Goal: Information Seeking & Learning: Learn about a topic

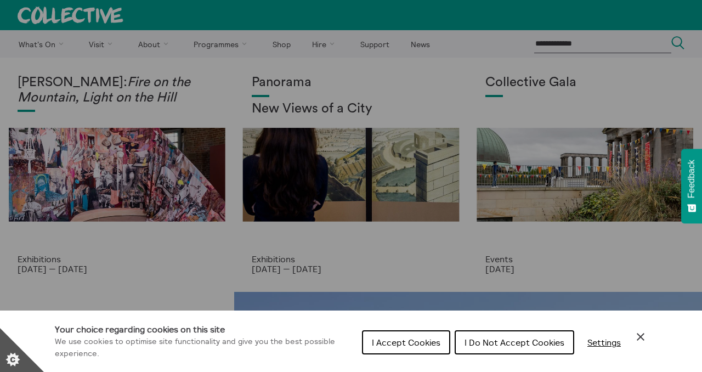
click at [424, 333] on button "I Accept Cookies" at bounding box center [406, 342] width 88 height 24
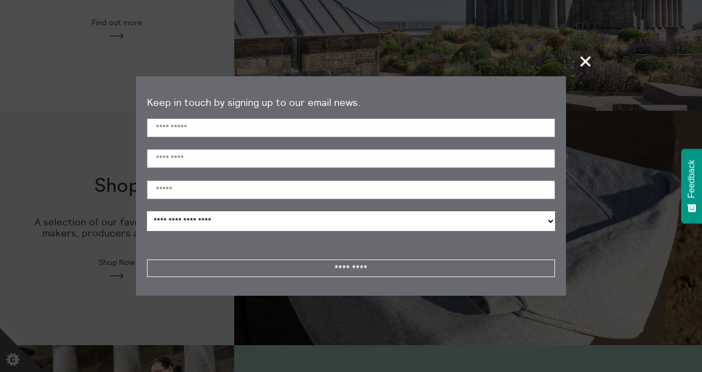
scroll to position [432, 0]
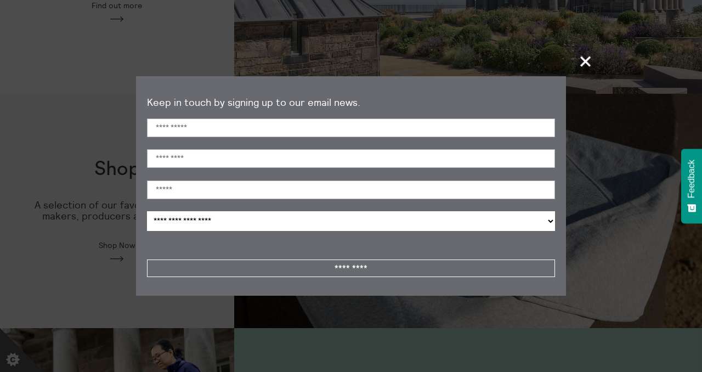
click at [585, 66] on span "+" at bounding box center [586, 61] width 32 height 32
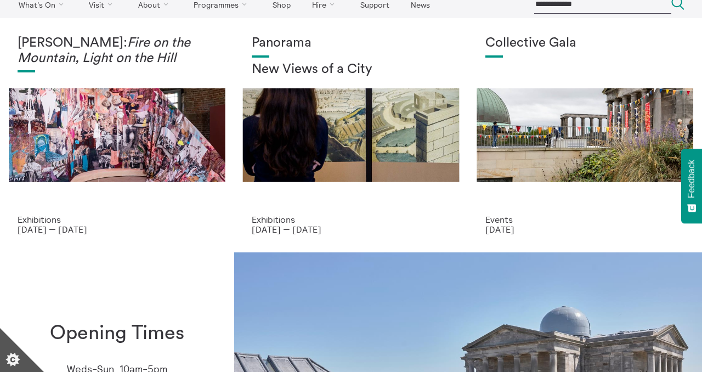
scroll to position [0, 0]
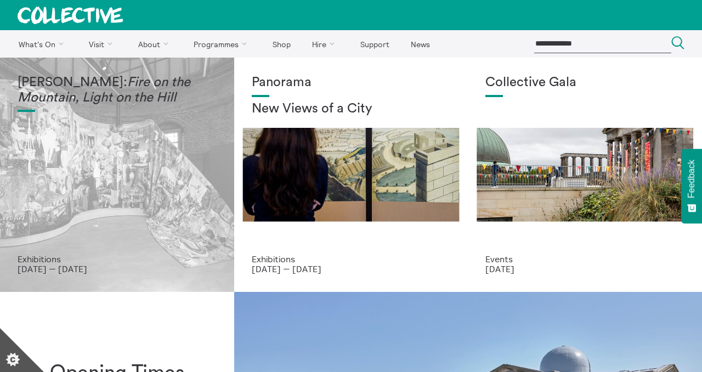
click at [87, 202] on div "[PERSON_NAME]: Fire on the Mountain, Light on the Hill" at bounding box center [117, 164] width 199 height 179
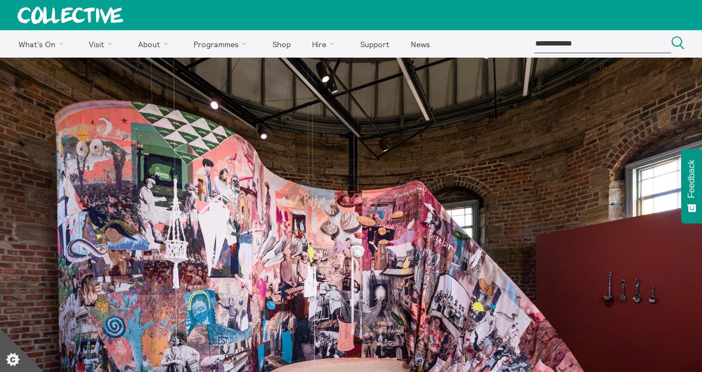
click at [78, 20] on icon at bounding box center [85, 14] width 27 height 15
click at [77, 11] on icon at bounding box center [85, 14] width 27 height 15
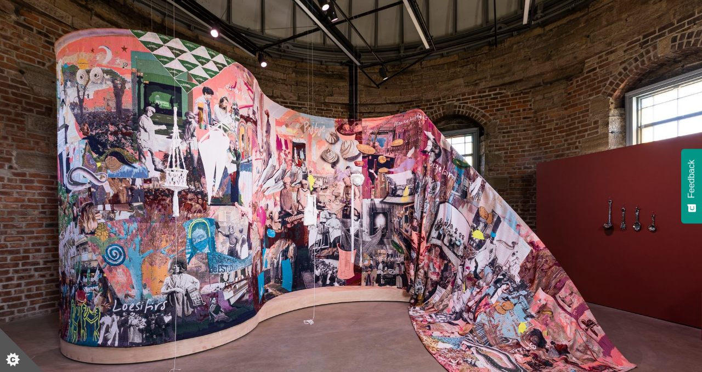
scroll to position [86, 0]
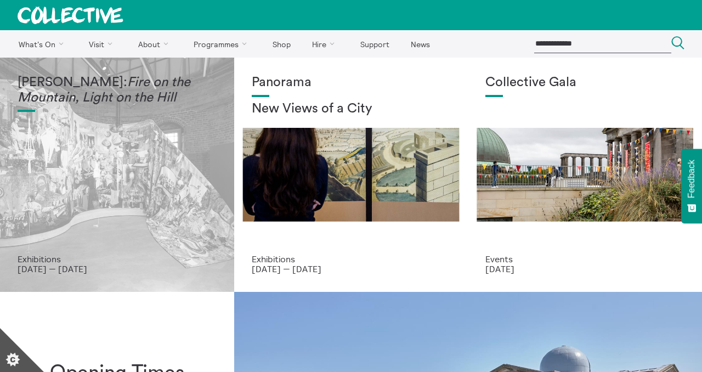
click at [163, 163] on div "Mercedes Azpilicueta: Fire on the Mountain, Light on the Hill" at bounding box center [117, 164] width 199 height 179
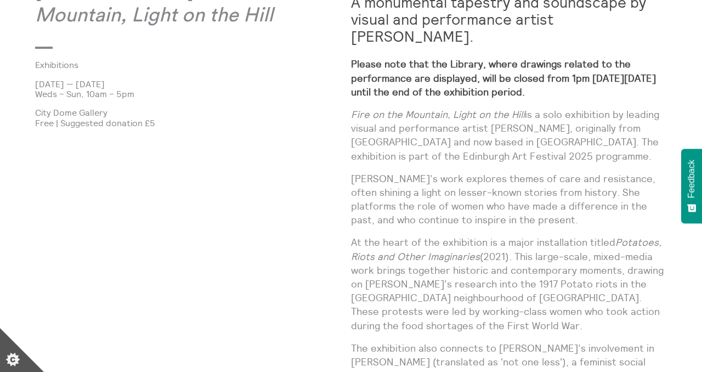
scroll to position [500, 0]
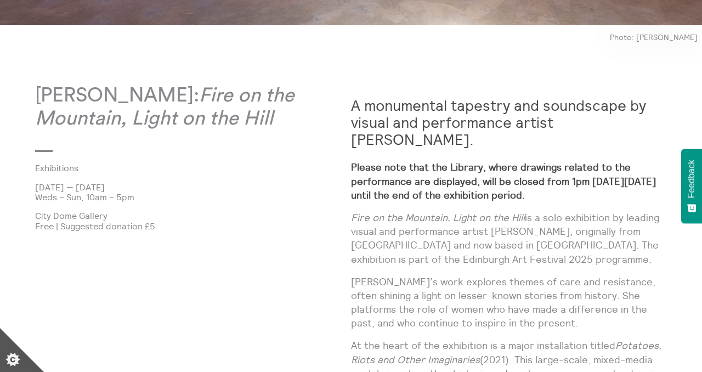
drag, startPoint x: 101, startPoint y: 188, endPoint x: 118, endPoint y: 189, distance: 17.6
click at [118, 189] on p "20 Jun 2025 — 7 Sept 2025" at bounding box center [193, 187] width 316 height 10
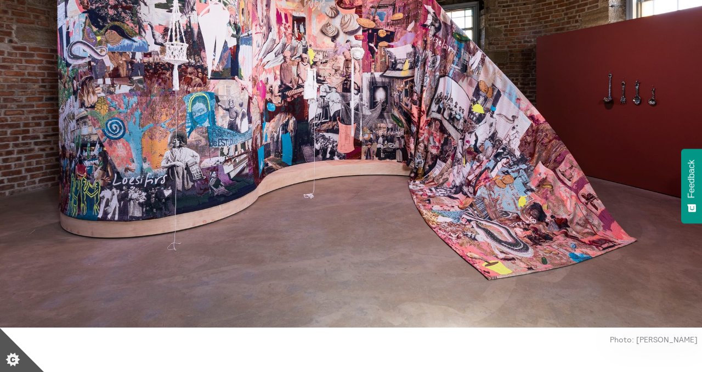
scroll to position [0, 0]
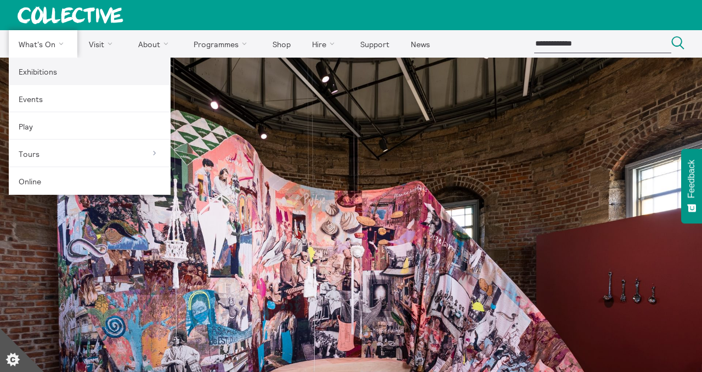
click at [48, 64] on link "Exhibitions" at bounding box center [90, 71] width 162 height 27
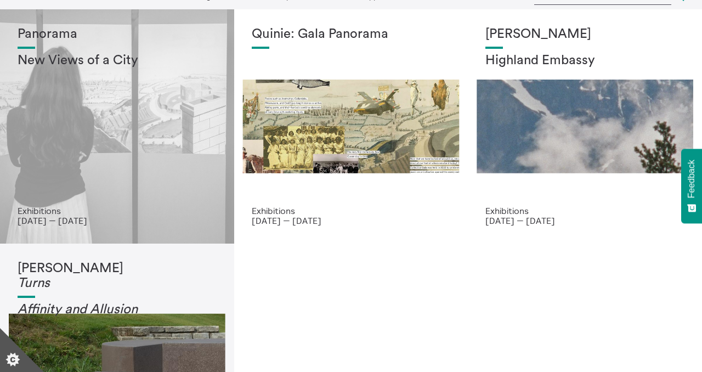
scroll to position [48, 0]
click at [148, 135] on div "Panorama New Views of a City" at bounding box center [117, 116] width 199 height 179
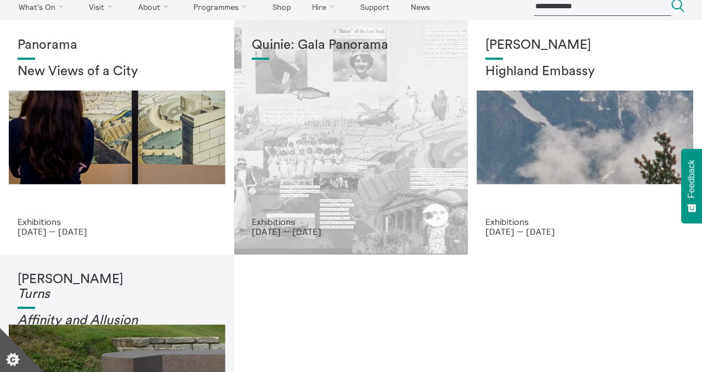
click at [279, 144] on div "Quinie: Gala Panorama" at bounding box center [351, 127] width 199 height 179
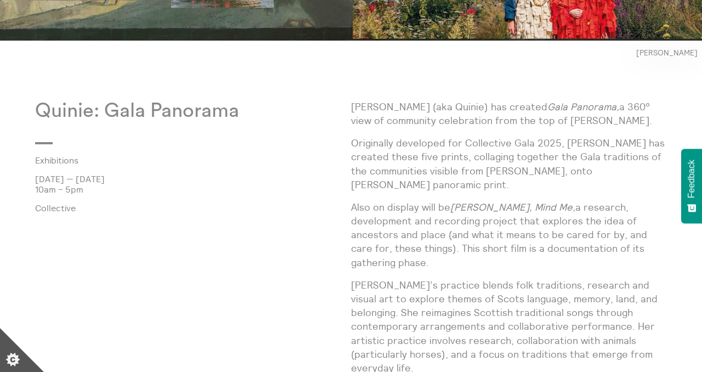
scroll to position [515, 0]
